Goal: Task Accomplishment & Management: Manage account settings

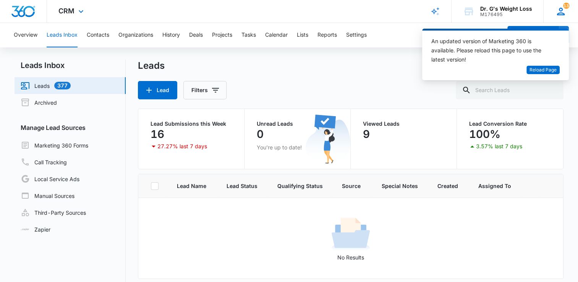
click at [570, 11] on div "13 BF [GEOGRAPHIC_DATA][US_STATE] [EMAIL_ADDRESS][US_STATE][DOMAIN_NAME] My Pro…" at bounding box center [560, 11] width 35 height 23
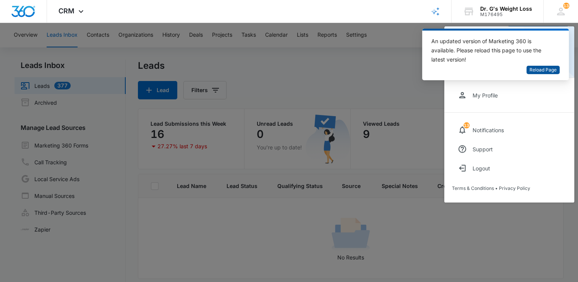
click at [544, 71] on span "Reload Page" at bounding box center [542, 69] width 27 height 7
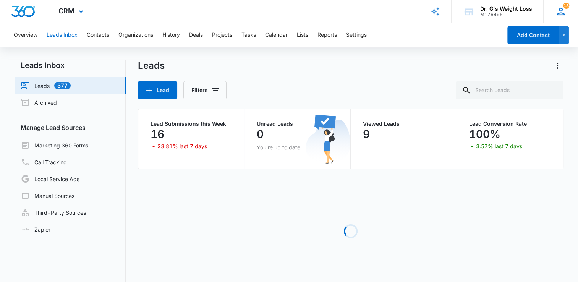
click at [563, 10] on icon at bounding box center [560, 11] width 11 height 11
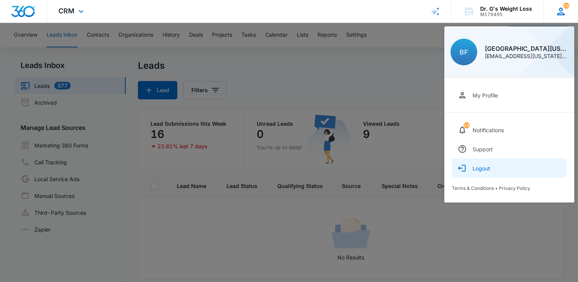
click at [464, 170] on icon "button" at bounding box center [463, 168] width 4 height 6
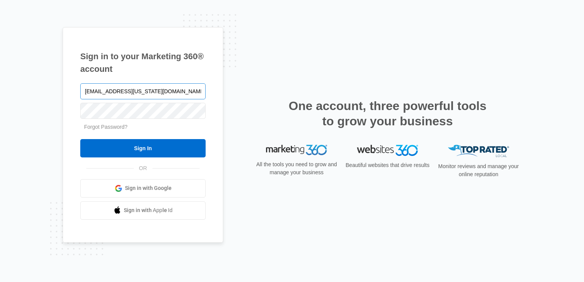
click at [175, 84] on input "[EMAIL_ADDRESS][US_STATE][DOMAIN_NAME]" at bounding box center [142, 91] width 125 height 16
type input "Plantation.Florida@drgsweightloss.com"
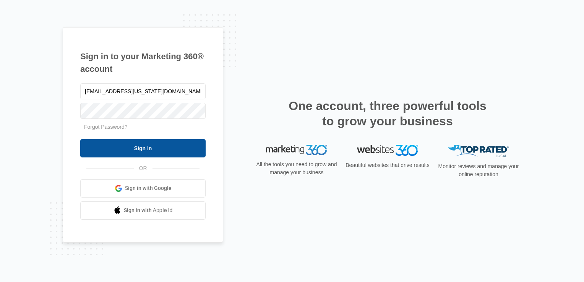
click at [135, 148] on input "Sign In" at bounding box center [142, 148] width 125 height 18
